Goal: Find contact information: Find contact information

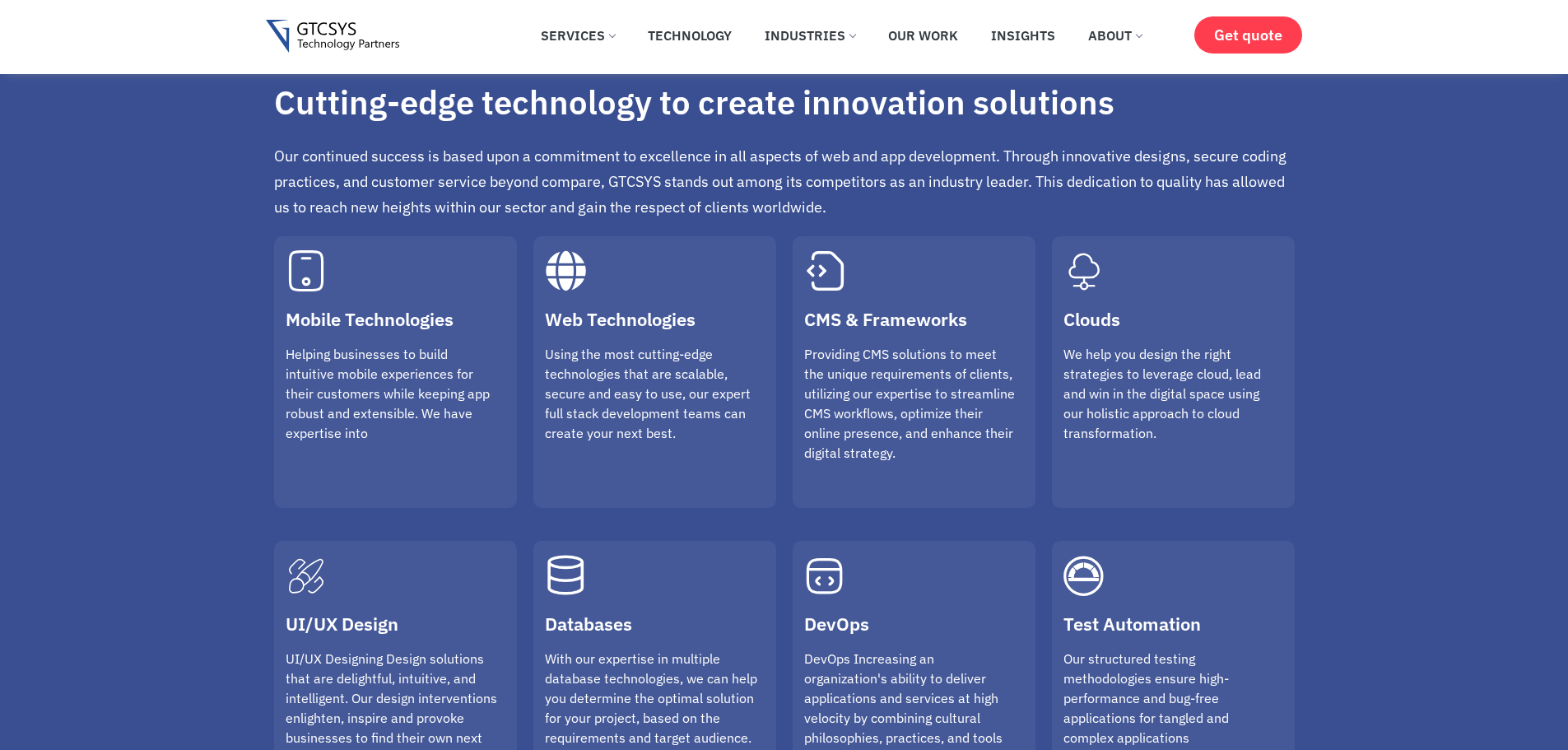
click at [629, 319] on link "Web Technologies" at bounding box center [620, 319] width 151 height 24
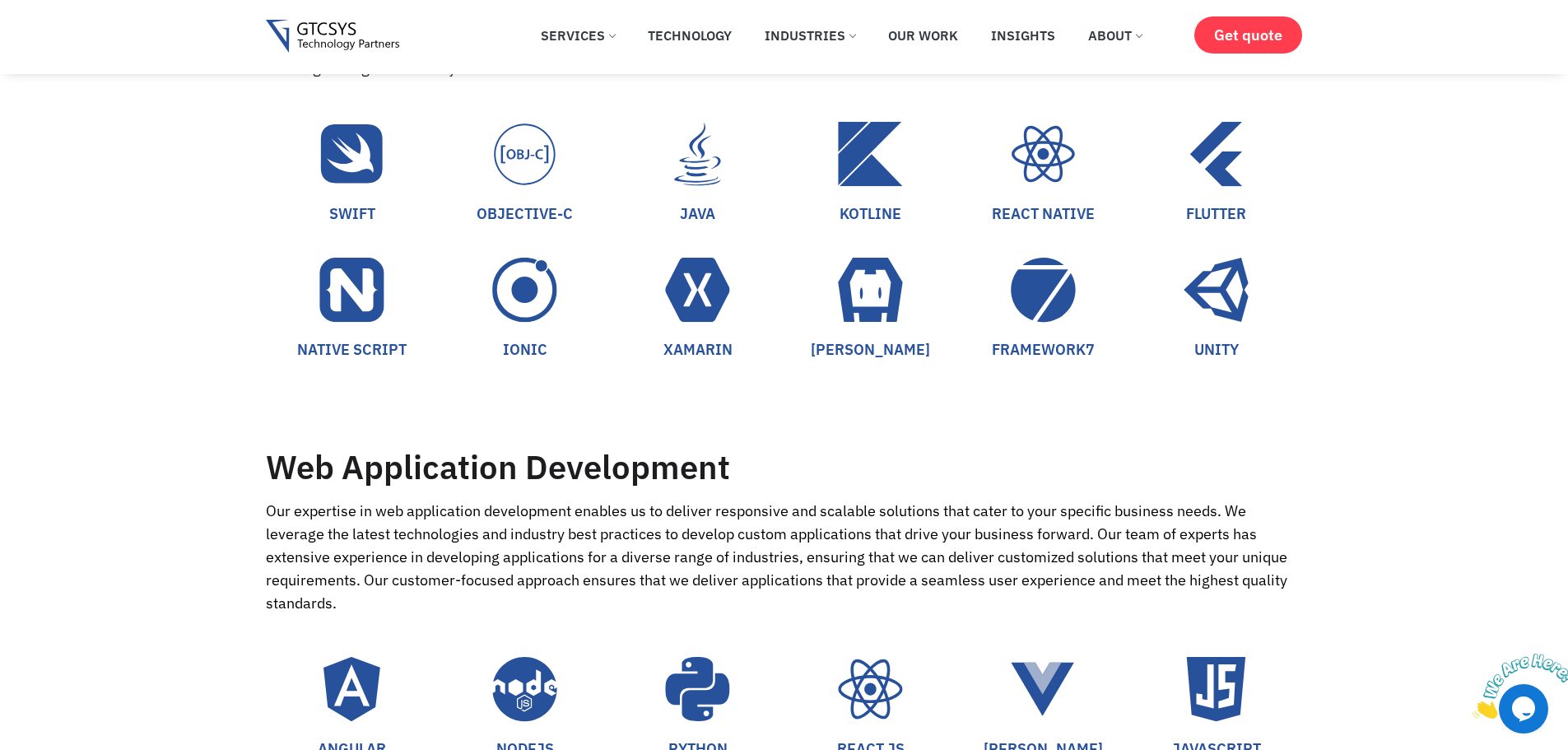
scroll to position [1404, 0]
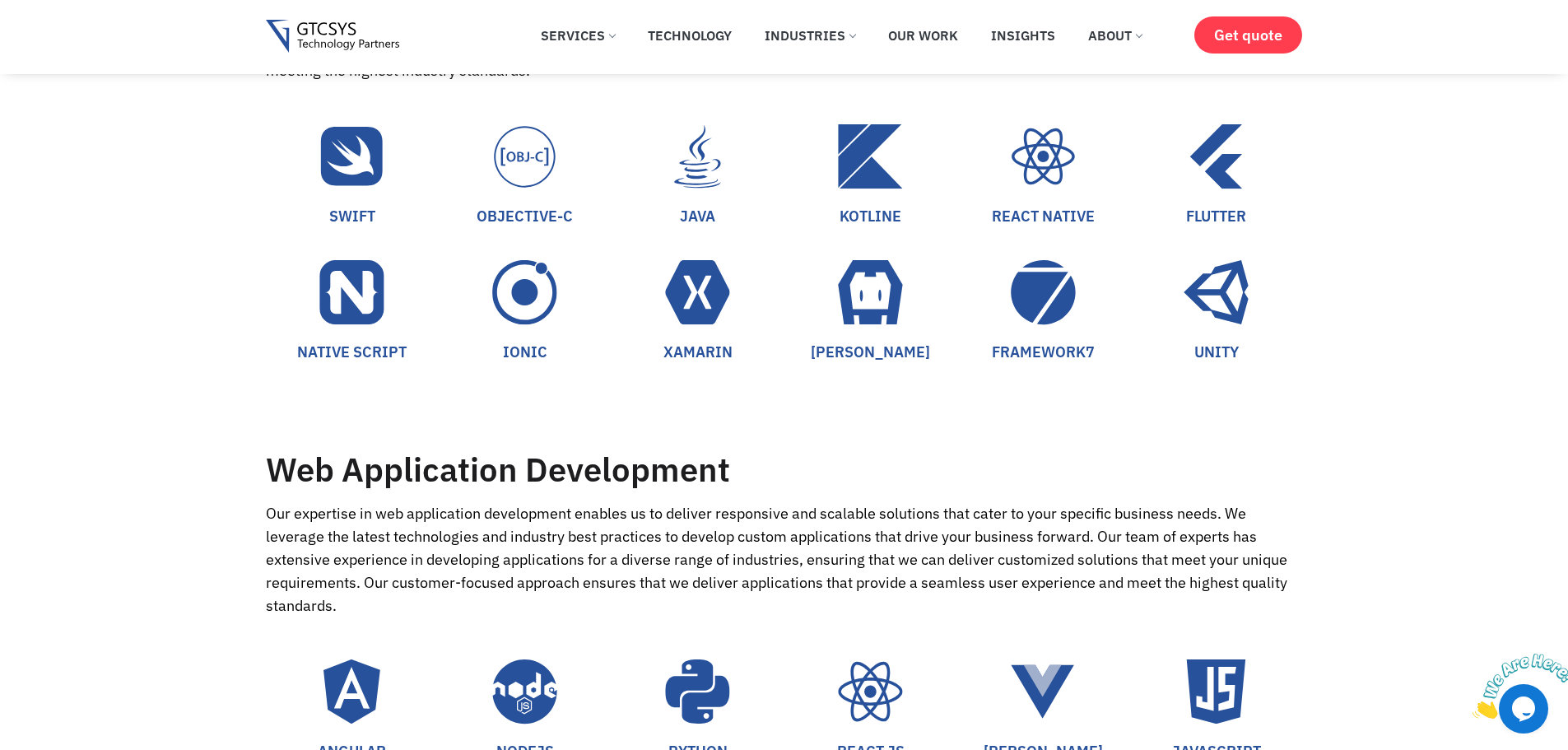
click at [341, 35] on img at bounding box center [333, 36] width 134 height 34
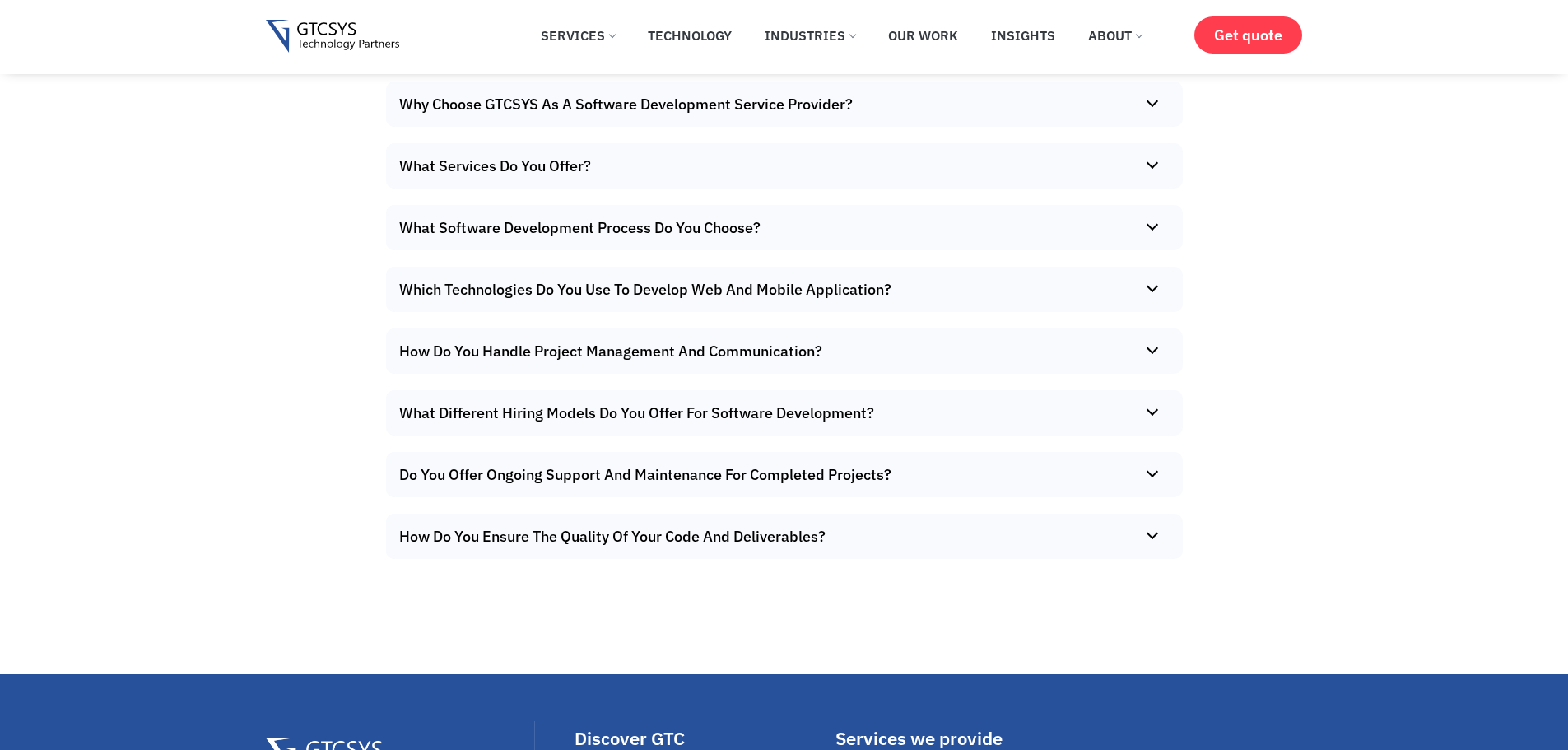
scroll to position [11541, 0]
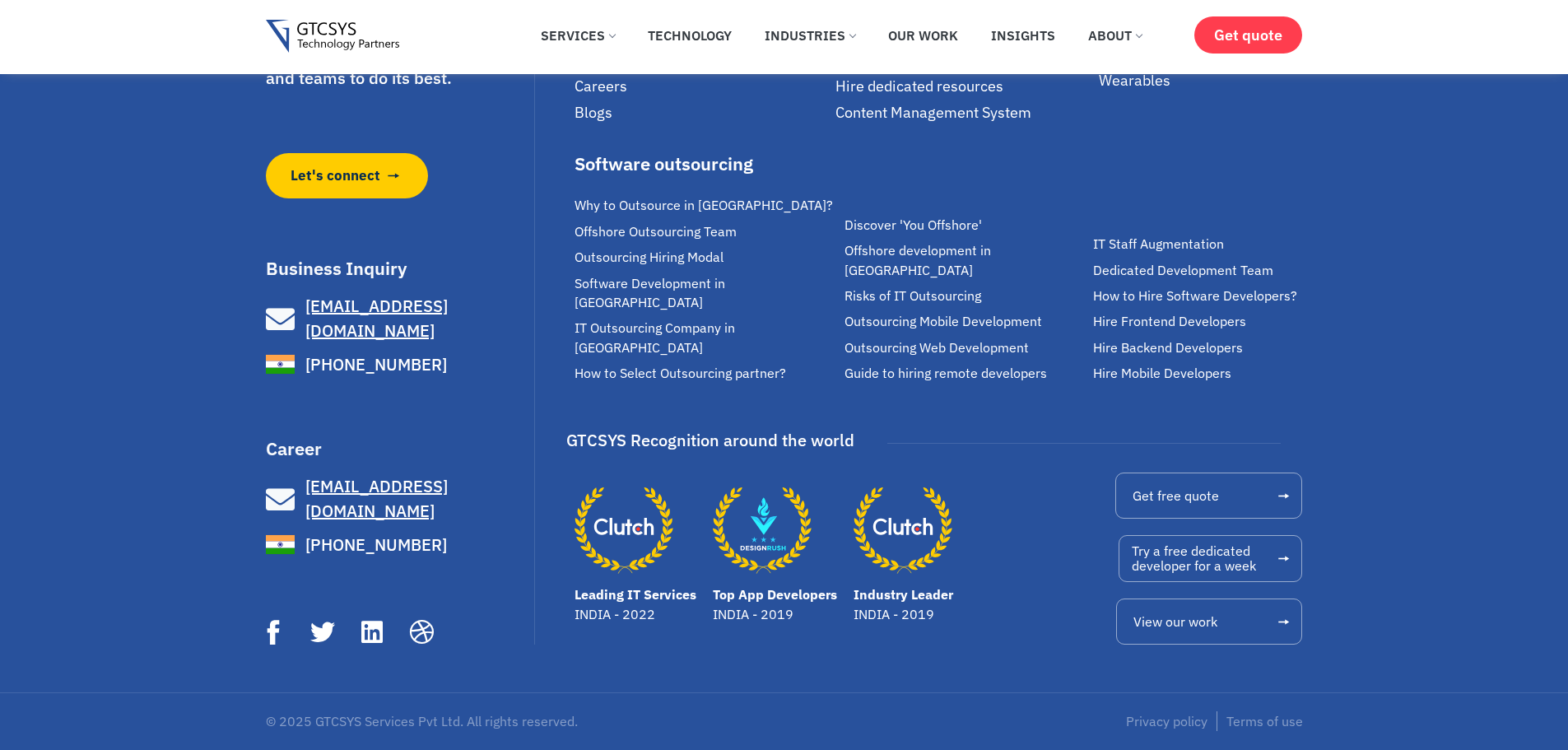
drag, startPoint x: 401, startPoint y: 379, endPoint x: 395, endPoint y: 462, distance: 83.2
click at [395, 458] on h3 "Career" at bounding box center [398, 449] width 265 height 18
click at [363, 377] on span "[PHONE_NUMBER]" at bounding box center [374, 364] width 145 height 25
